Goal: Learn about a topic: Learn about a topic

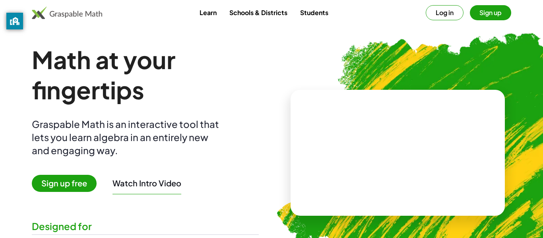
click at [384, 156] on video at bounding box center [398, 153] width 119 height 60
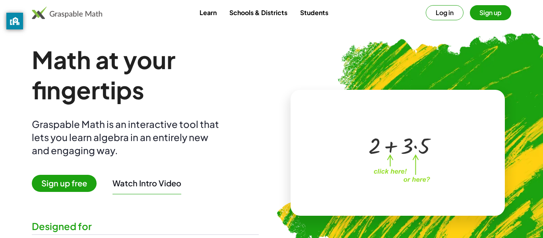
click at [371, 150] on div at bounding box center [400, 144] width 70 height 29
drag, startPoint x: 345, startPoint y: 166, endPoint x: 334, endPoint y: 163, distance: 11.3
click at [334, 163] on div at bounding box center [397, 145] width 136 height 64
click at [52, 192] on span "Sign up free" at bounding box center [64, 183] width 65 height 17
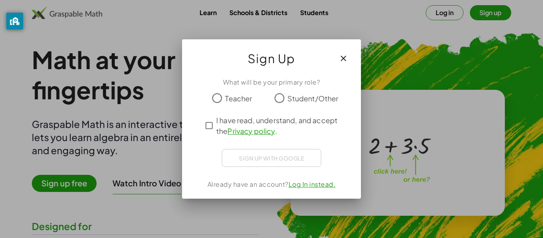
click at [271, 159] on div "Sign up with Google Sign in with Google Sign in with Google. Opens in new tab" at bounding box center [271, 158] width 99 height 18
click at [341, 60] on icon "button" at bounding box center [344, 59] width 10 height 10
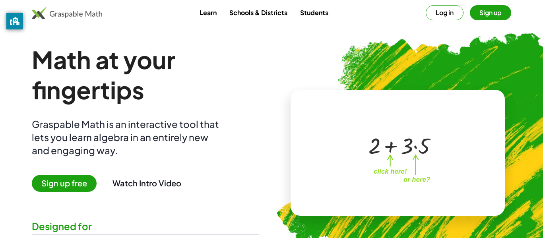
click at [205, 6] on link "Learn" at bounding box center [208, 12] width 30 height 15
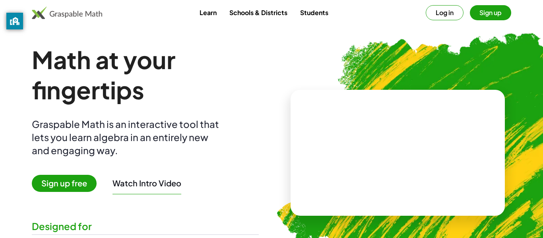
click at [70, 80] on h1 "Math at your fingertips" at bounding box center [145, 75] width 227 height 60
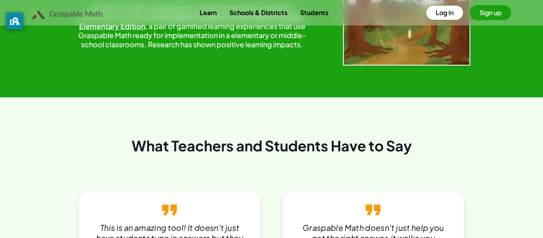
scroll to position [1390, 0]
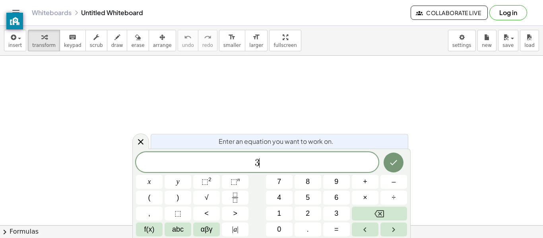
scroll to position [1, 0]
click at [208, 152] on div "​" at bounding box center [257, 162] width 243 height 20
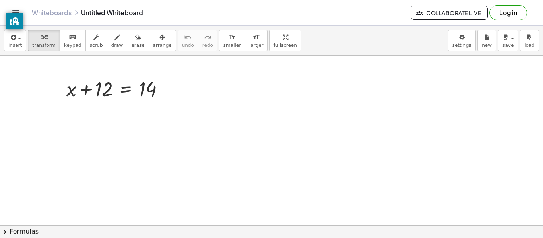
scroll to position [0, 0]
click at [249, 32] on div "format_size" at bounding box center [256, 37] width 14 height 10
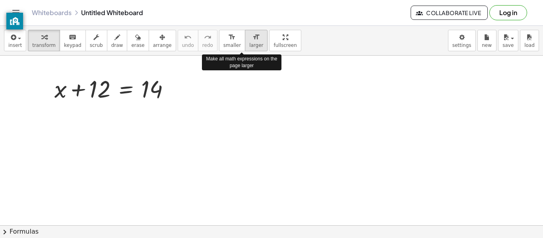
click at [249, 32] on div "format_size" at bounding box center [256, 37] width 14 height 10
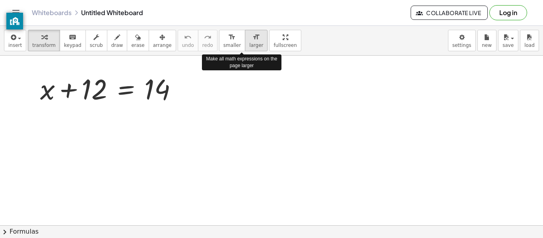
click at [249, 32] on div "format_size" at bounding box center [256, 37] width 14 height 10
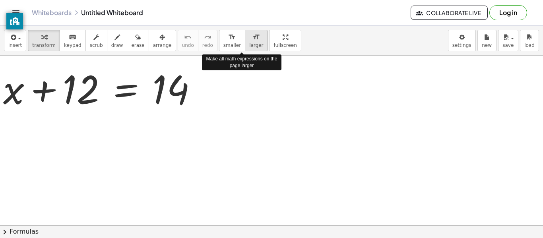
click at [249, 32] on div "format_size" at bounding box center [256, 37] width 14 height 10
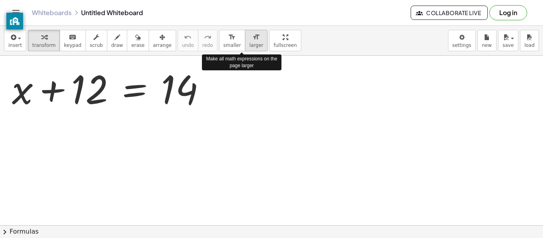
click at [249, 32] on div "format_size" at bounding box center [256, 37] width 14 height 10
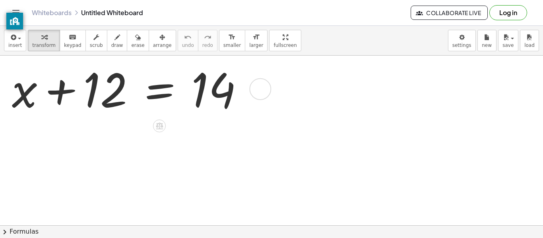
click at [86, 88] on div at bounding box center [131, 88] width 246 height 61
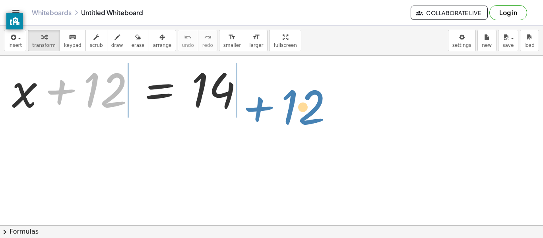
drag, startPoint x: 111, startPoint y: 85, endPoint x: 308, endPoint y: 100, distance: 198.3
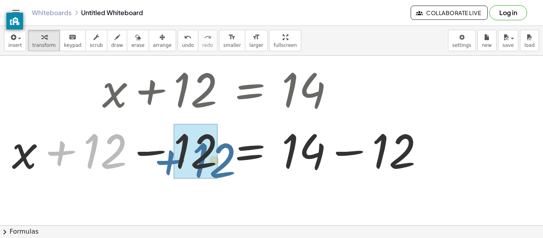
drag, startPoint x: 82, startPoint y: 148, endPoint x: 189, endPoint y: 156, distance: 106.5
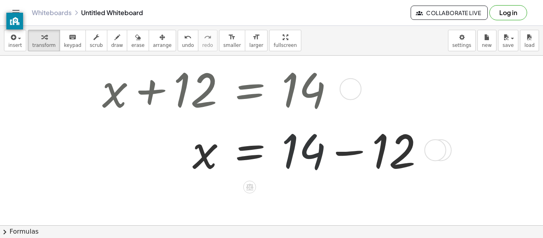
click at [319, 138] on div at bounding box center [266, 149] width 336 height 61
